Goal: Navigation & Orientation: Find specific page/section

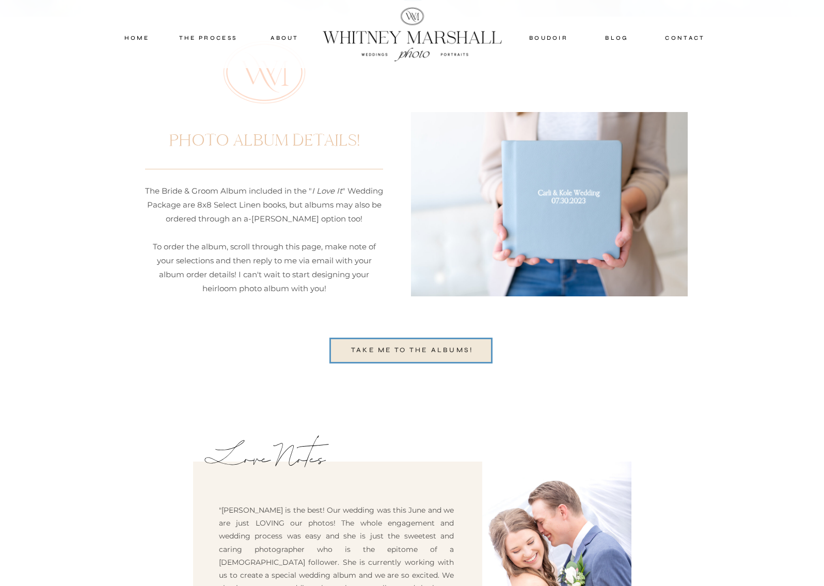
scroll to position [2535, 0]
click at [442, 348] on nav "TAKE ME TO THE ALBUMs!" at bounding box center [412, 351] width 140 height 12
click at [367, 35] on div at bounding box center [412, 34] width 199 height 67
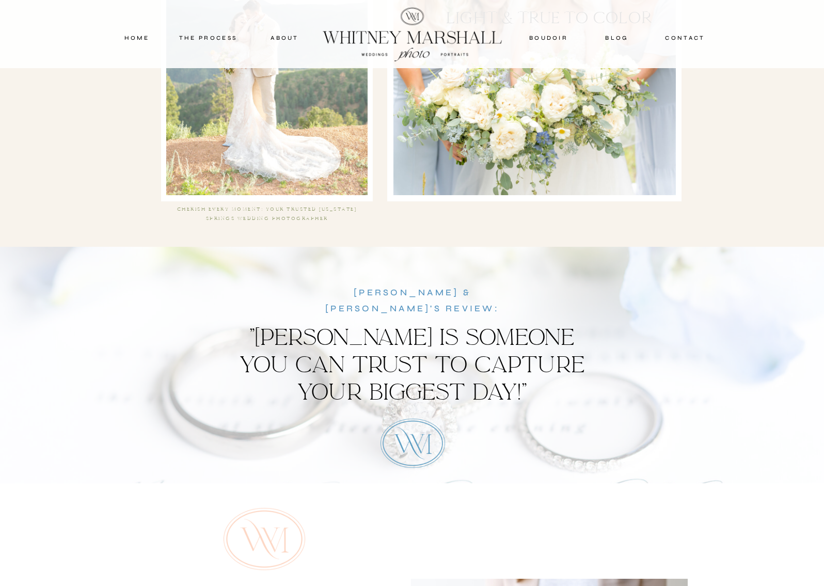
scroll to position [2059, 0]
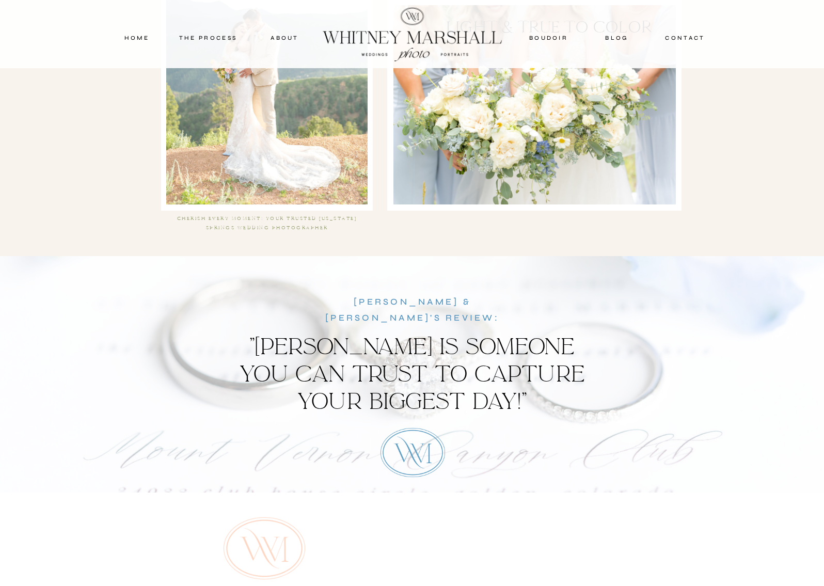
click at [407, 43] on div at bounding box center [412, 34] width 199 height 67
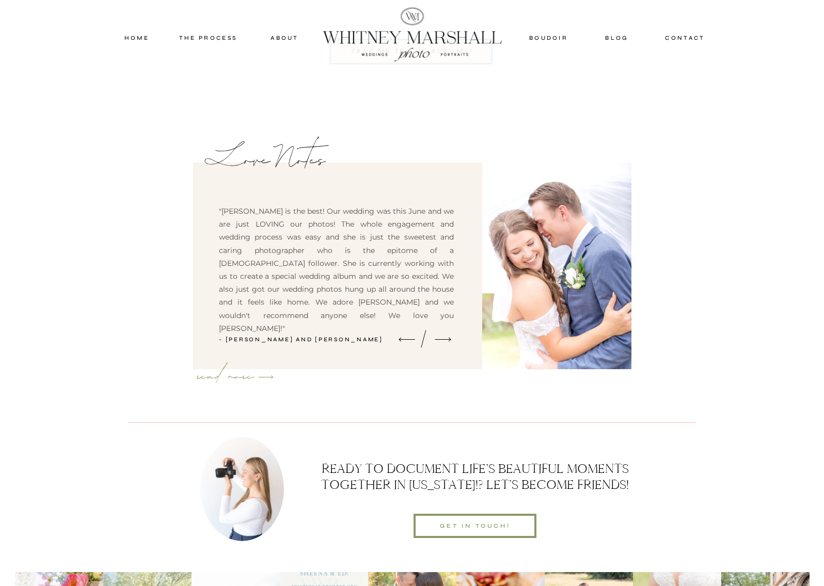
scroll to position [2793, 0]
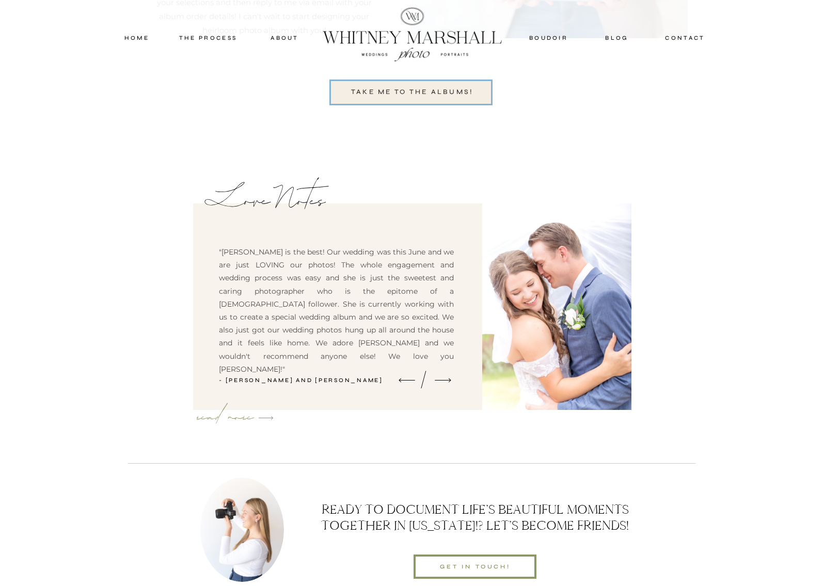
click at [395, 82] on div at bounding box center [410, 92] width 163 height 26
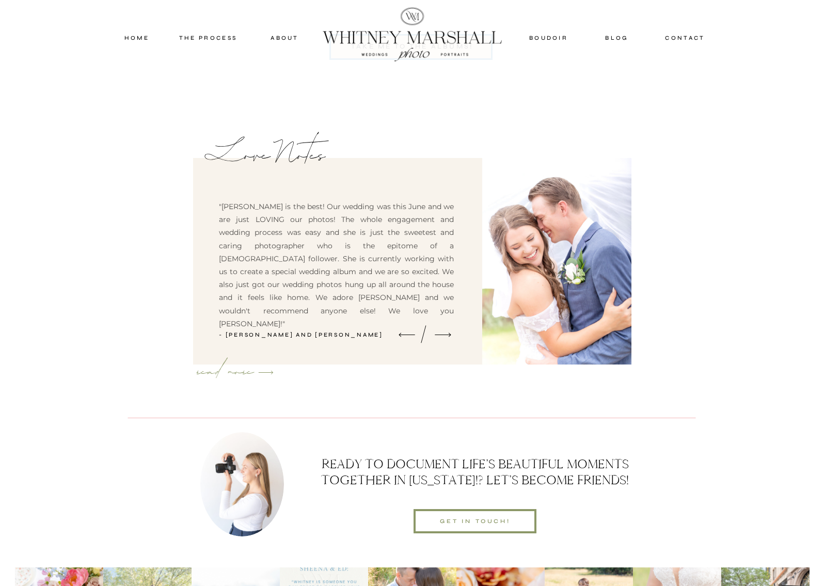
scroll to position [2830, 0]
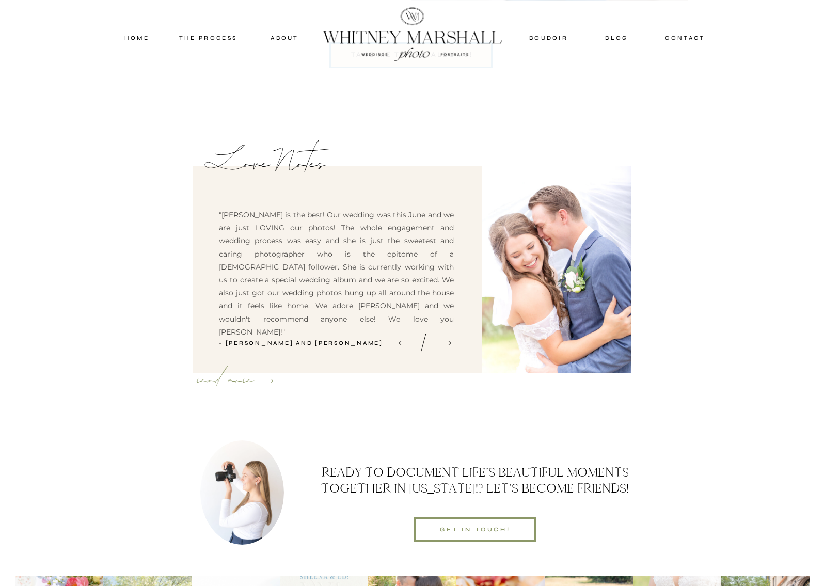
click at [442, 342] on icon at bounding box center [443, 342] width 22 height 21
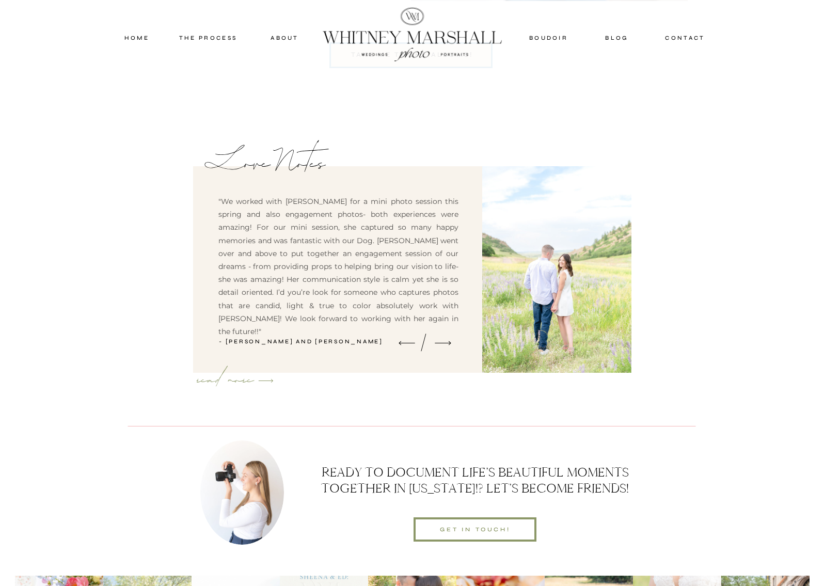
click at [442, 342] on icon at bounding box center [443, 342] width 22 height 21
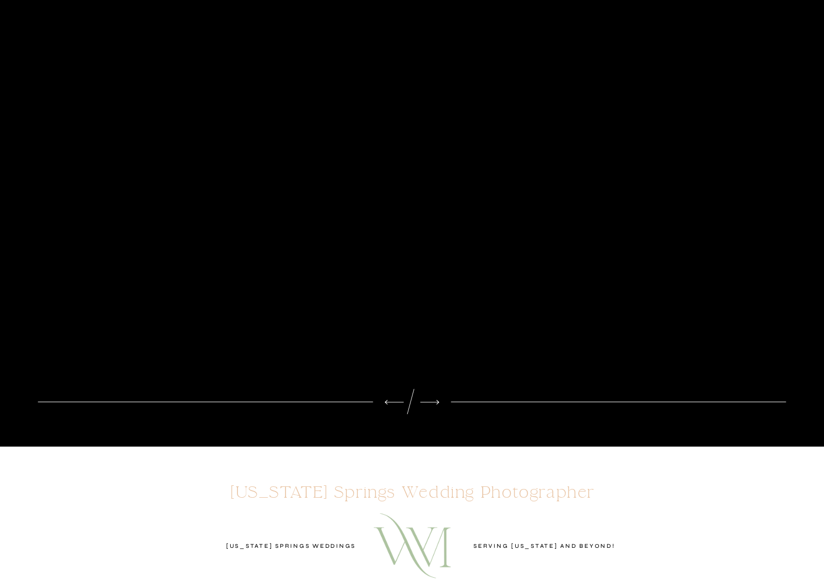
scroll to position [0, 0]
